Goal: Task Accomplishment & Management: Use online tool/utility

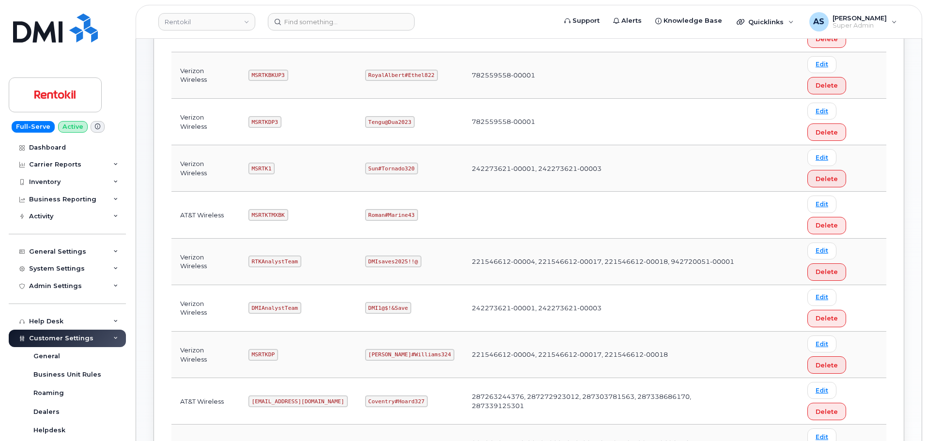
scroll to position [242, 0]
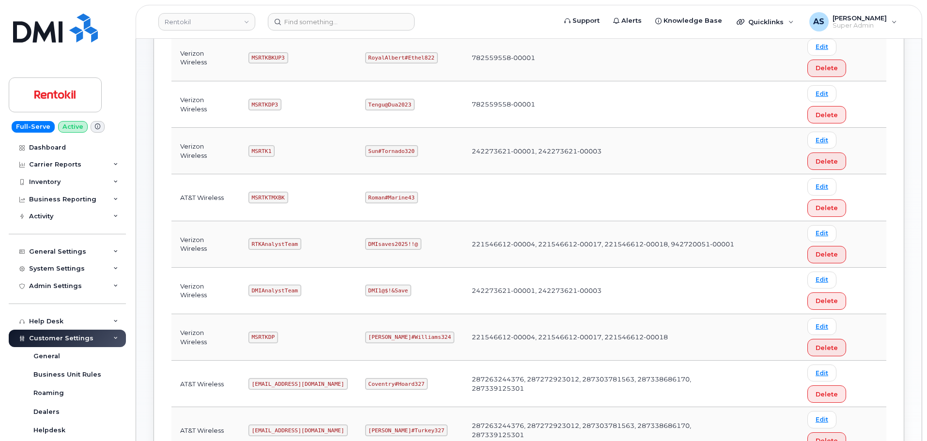
click at [400, 378] on code "Coventry#Hoard327" at bounding box center [396, 384] width 63 height 12
drag, startPoint x: 420, startPoint y: 198, endPoint x: 403, endPoint y: 196, distance: 17.6
click at [402, 378] on code "Coventry#Hoard327" at bounding box center [396, 384] width 63 height 12
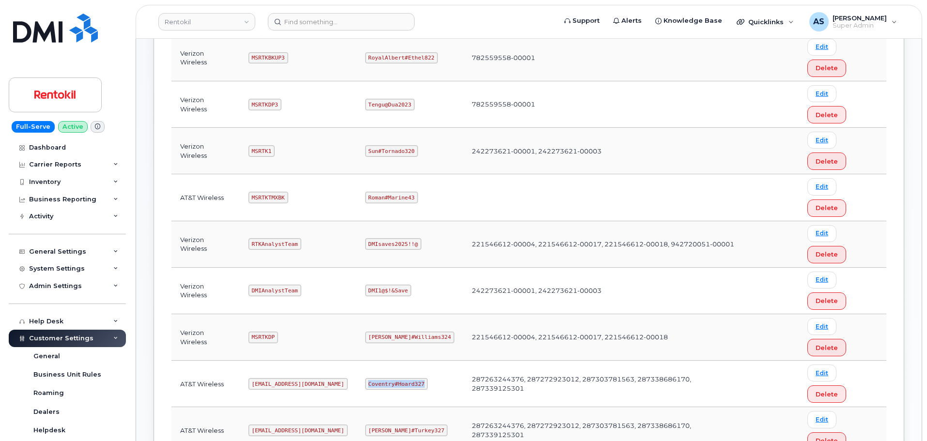
drag, startPoint x: 420, startPoint y: 195, endPoint x: 370, endPoint y: 198, distance: 50.5
click at [370, 378] on code "Coventry#Hoard327" at bounding box center [396, 384] width 63 height 12
copy code "Coventry#Hoard327"
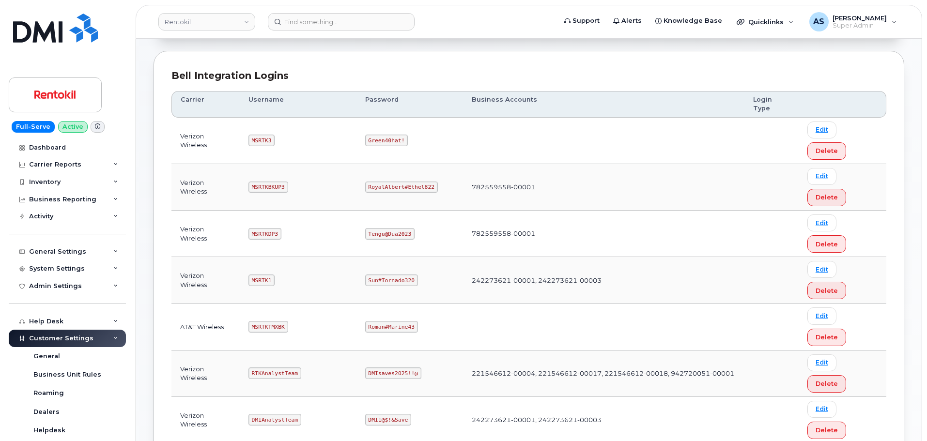
scroll to position [194, 0]
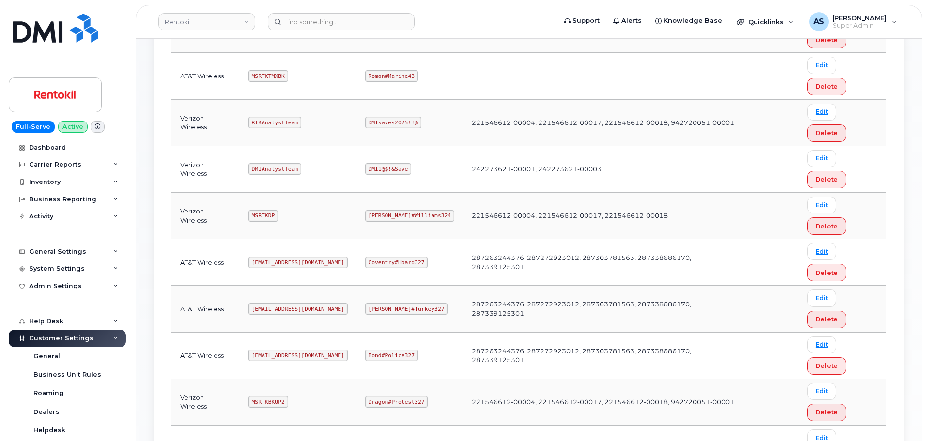
scroll to position [387, 0]
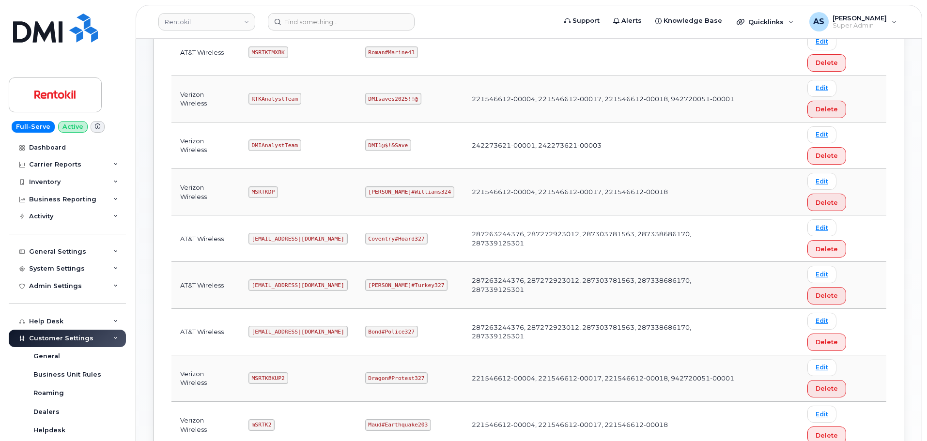
copy code "MSRTKTMX"
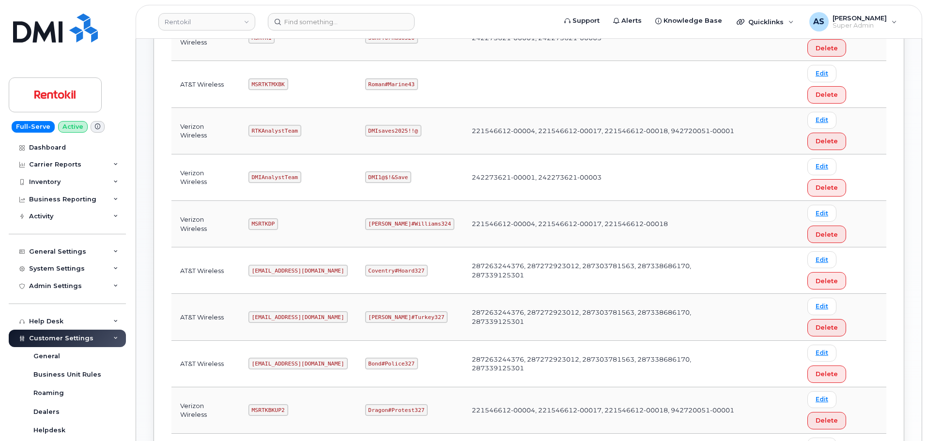
scroll to position [339, 0]
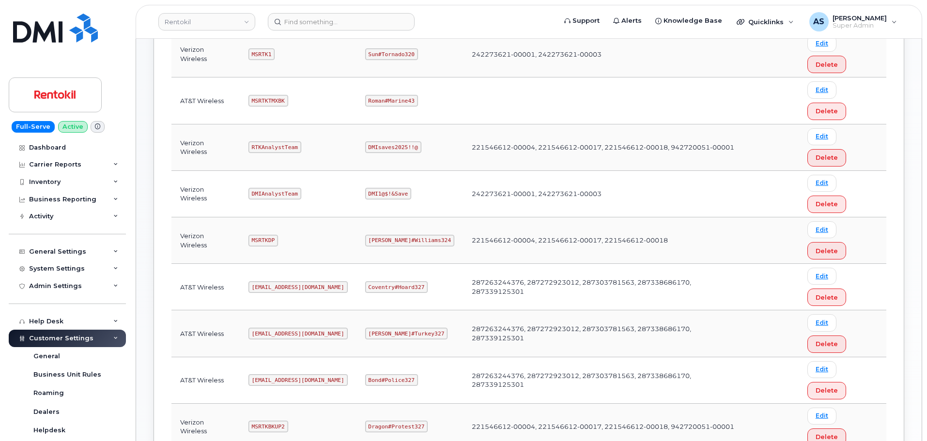
copy code "Butte#Tariffs43"
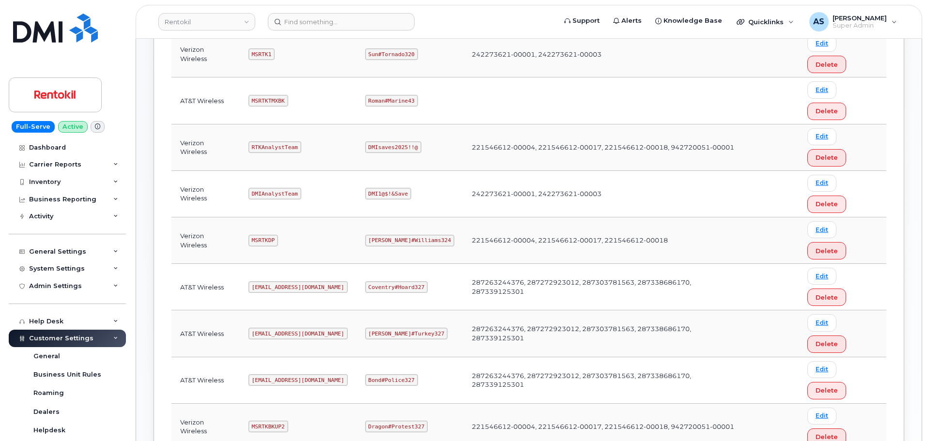
copy code "MSRTKTMXDP"
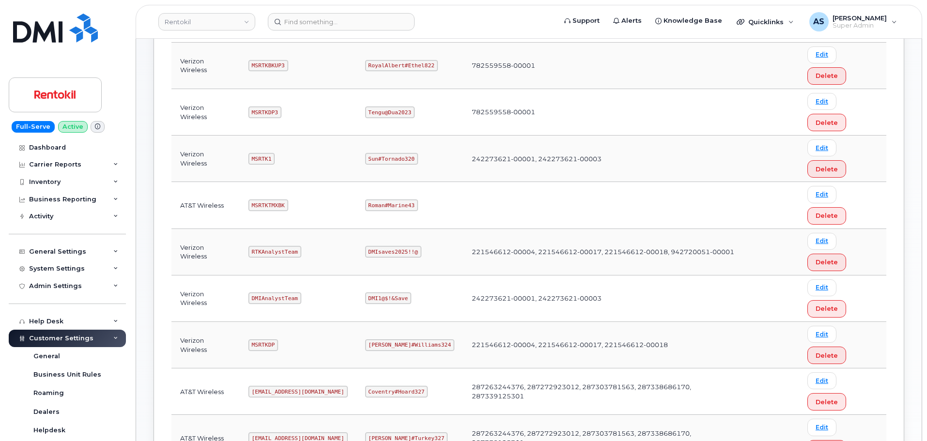
scroll to position [291, 0]
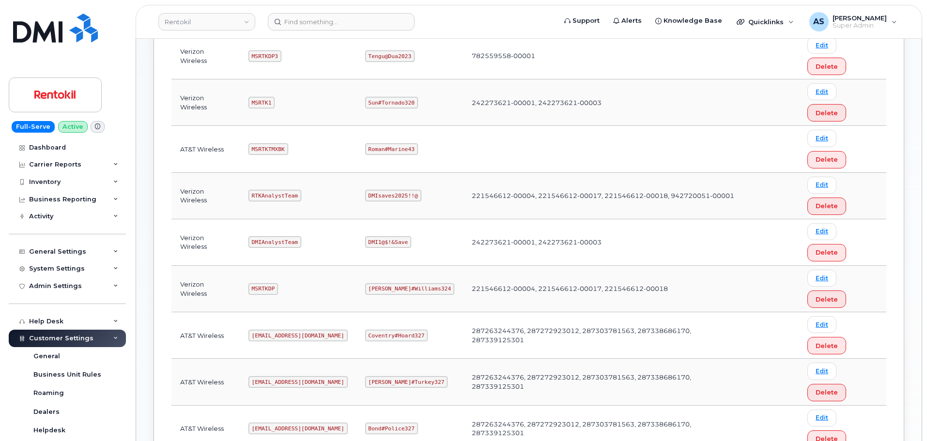
copy code "MSRTKTMXDP"
copy code "Sharma#Church43"
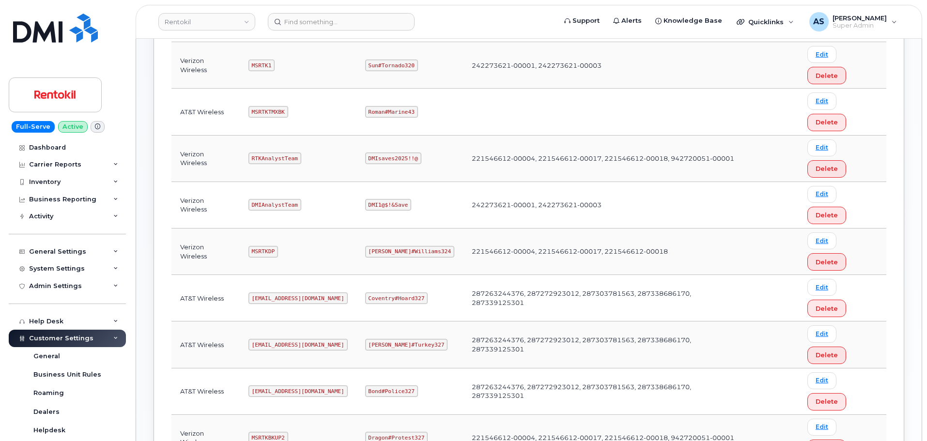
scroll to position [339, 0]
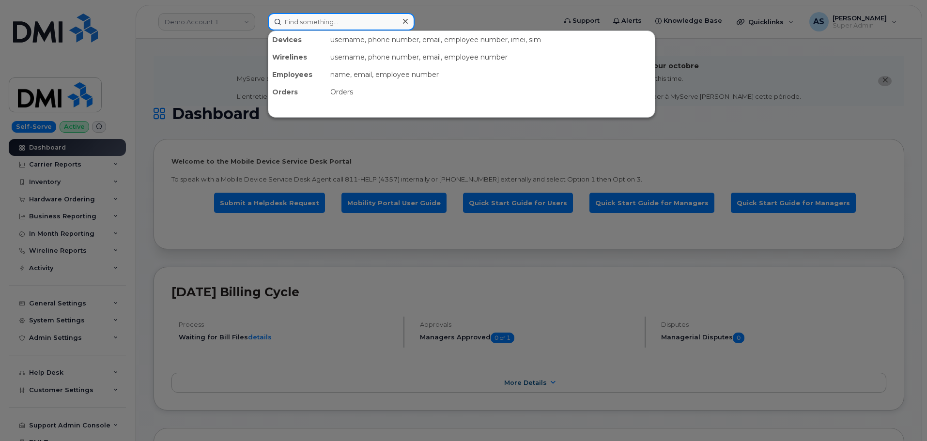
click at [322, 22] on input at bounding box center [341, 21] width 147 height 17
paste input "6144279356"
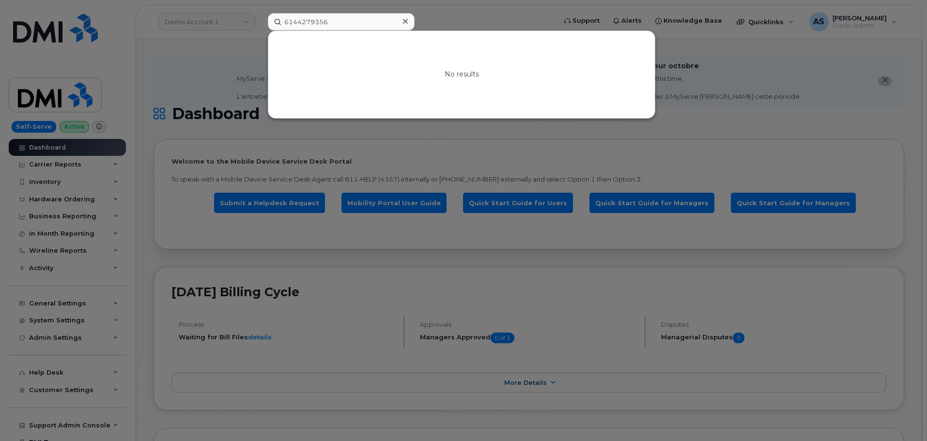
click at [229, 69] on div at bounding box center [463, 220] width 927 height 441
drag, startPoint x: 338, startPoint y: 26, endPoint x: 223, endPoint y: 34, distance: 114.6
click at [260, 31] on div "6144279356 No results" at bounding box center [408, 21] width 297 height 17
paste input "[PERSON_NAME]"
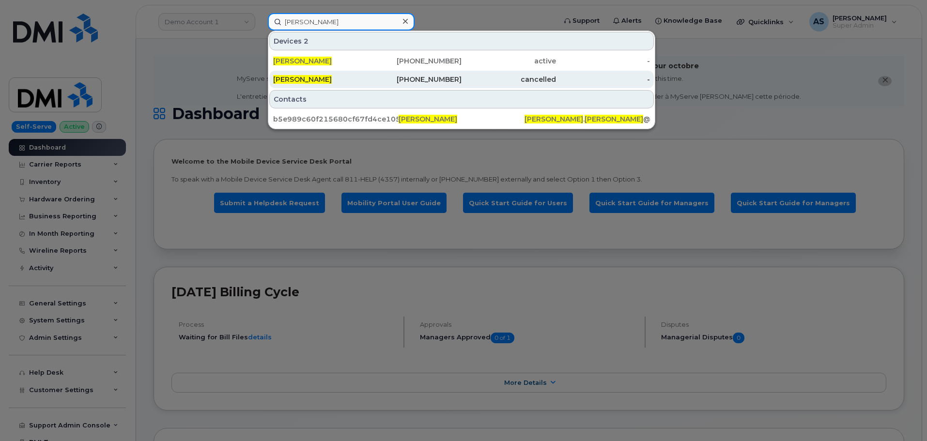
type input "[PERSON_NAME]"
click at [334, 74] on div "[PERSON_NAME]" at bounding box center [320, 79] width 94 height 17
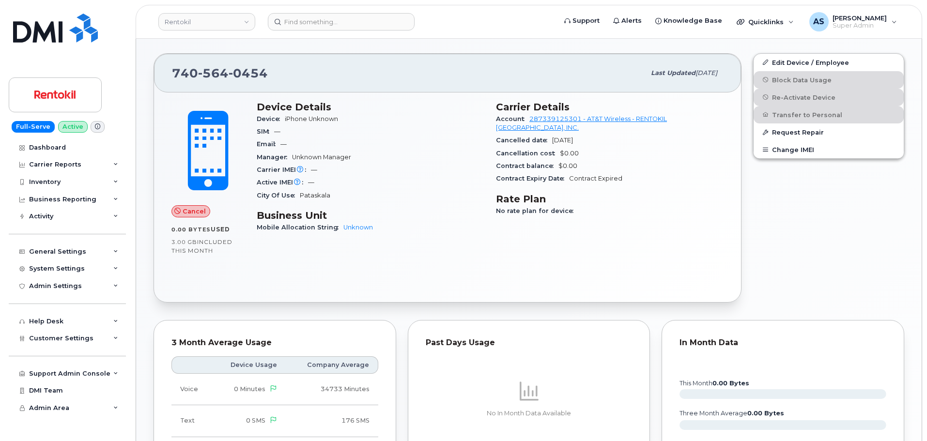
scroll to position [242, 0]
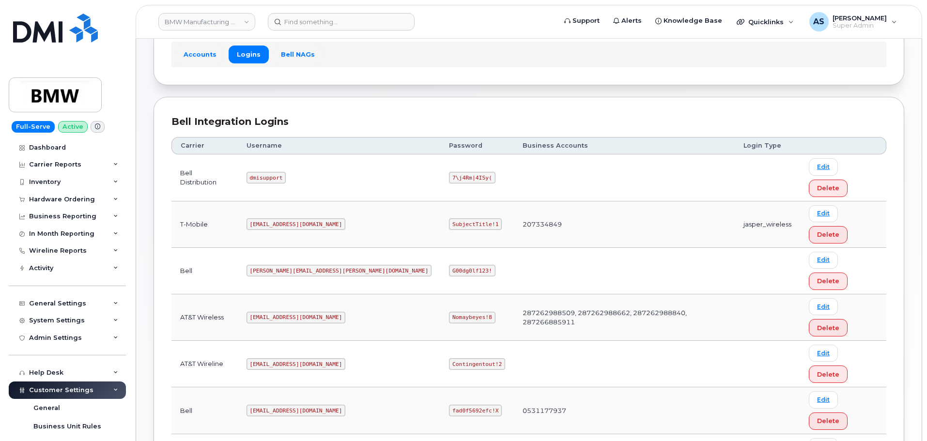
scroll to position [68, 0]
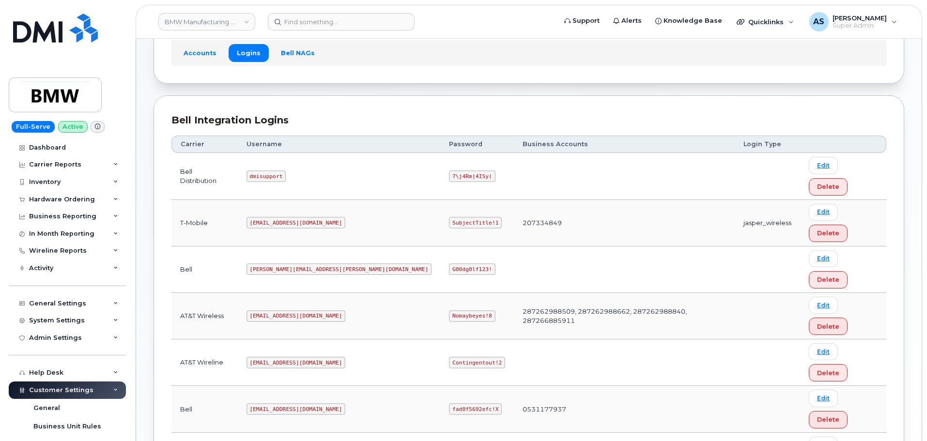
copy code "SubjectTitle!1"
